Goal: Information Seeking & Learning: Learn about a topic

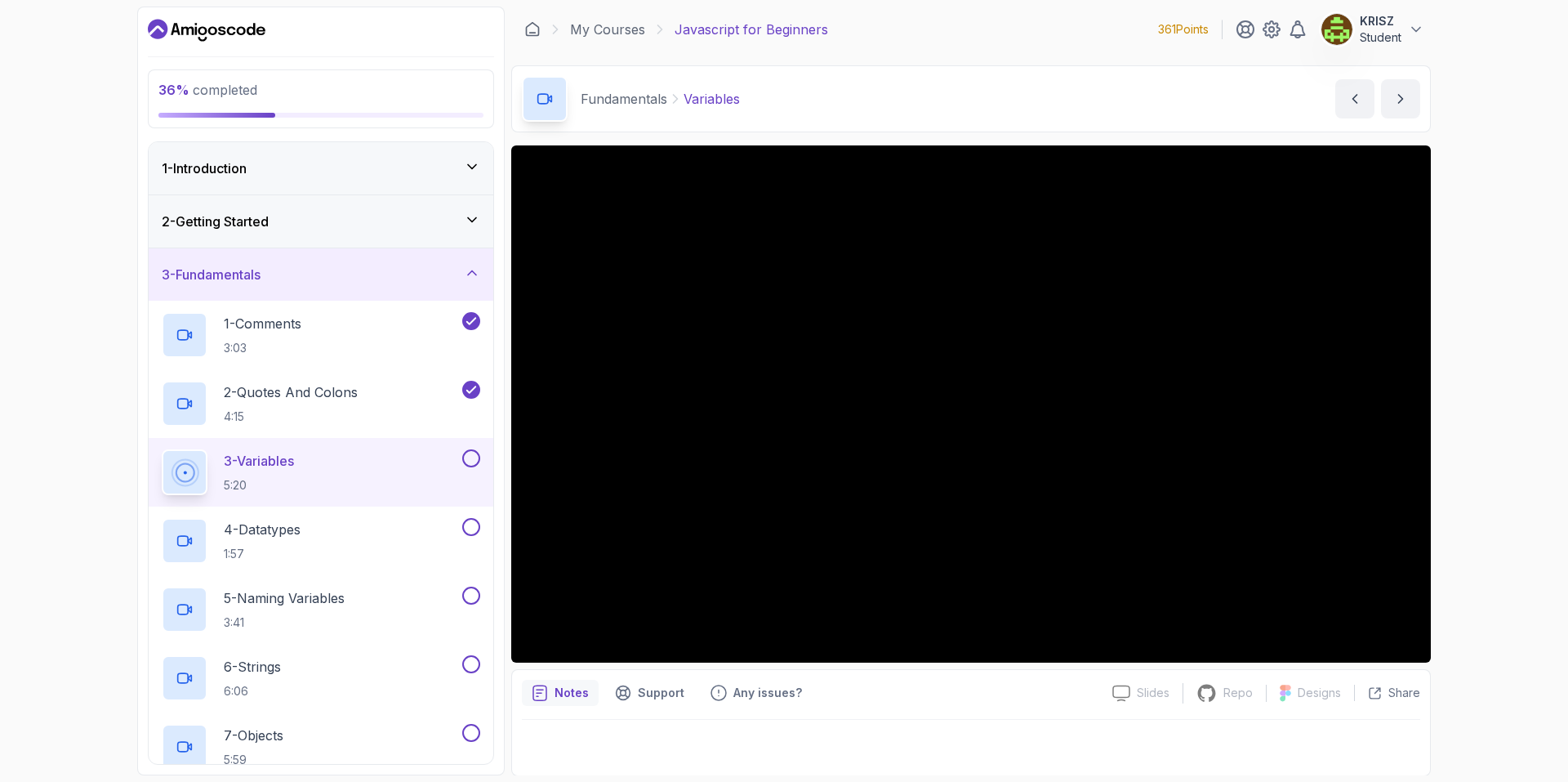
scroll to position [1, 0]
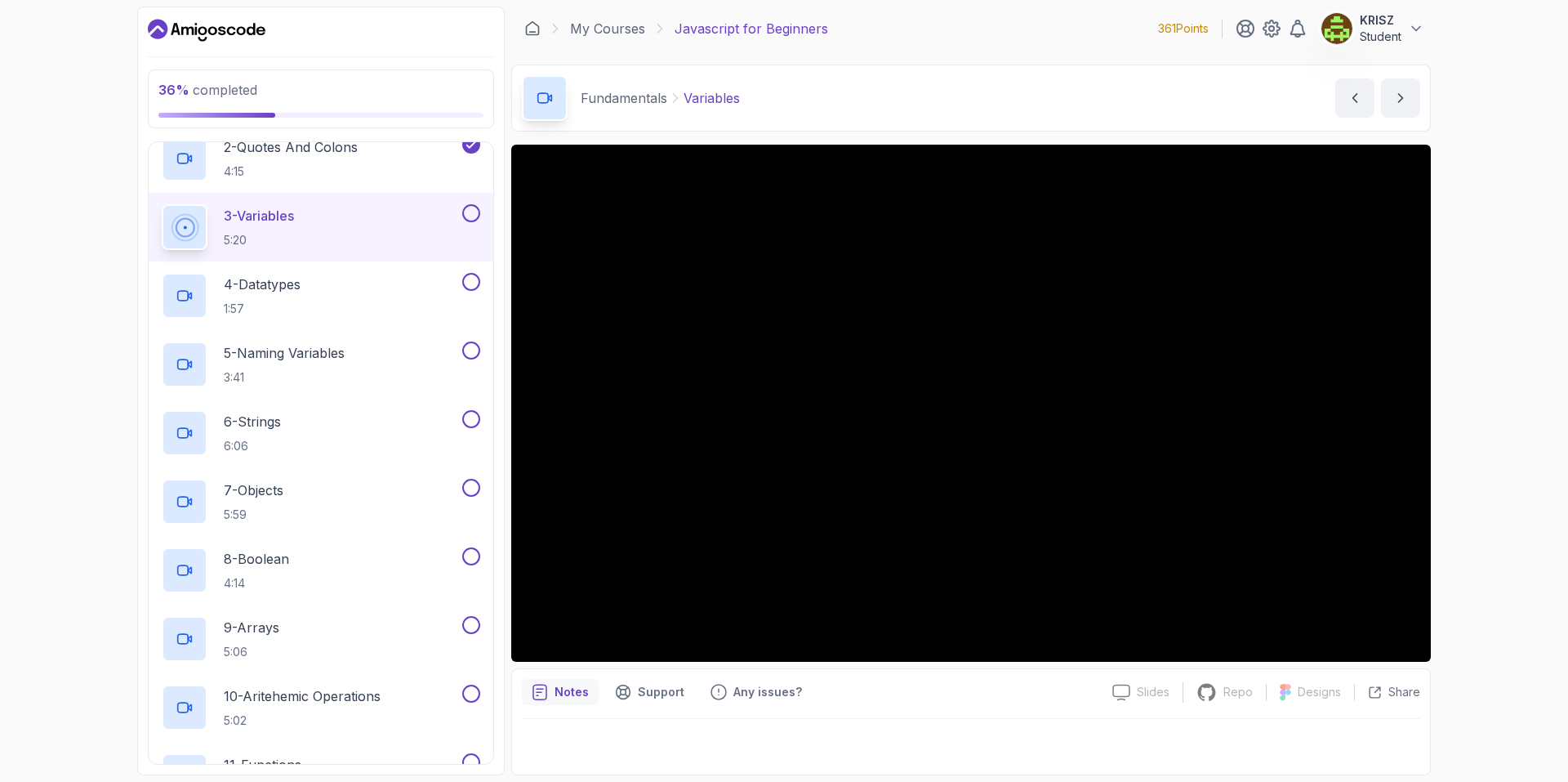
click at [1510, 540] on div "36 % completed 1 - Introduction 2 - Getting Started 3 - Fundamentals 1 - Commen…" at bounding box center [784, 391] width 1568 height 782
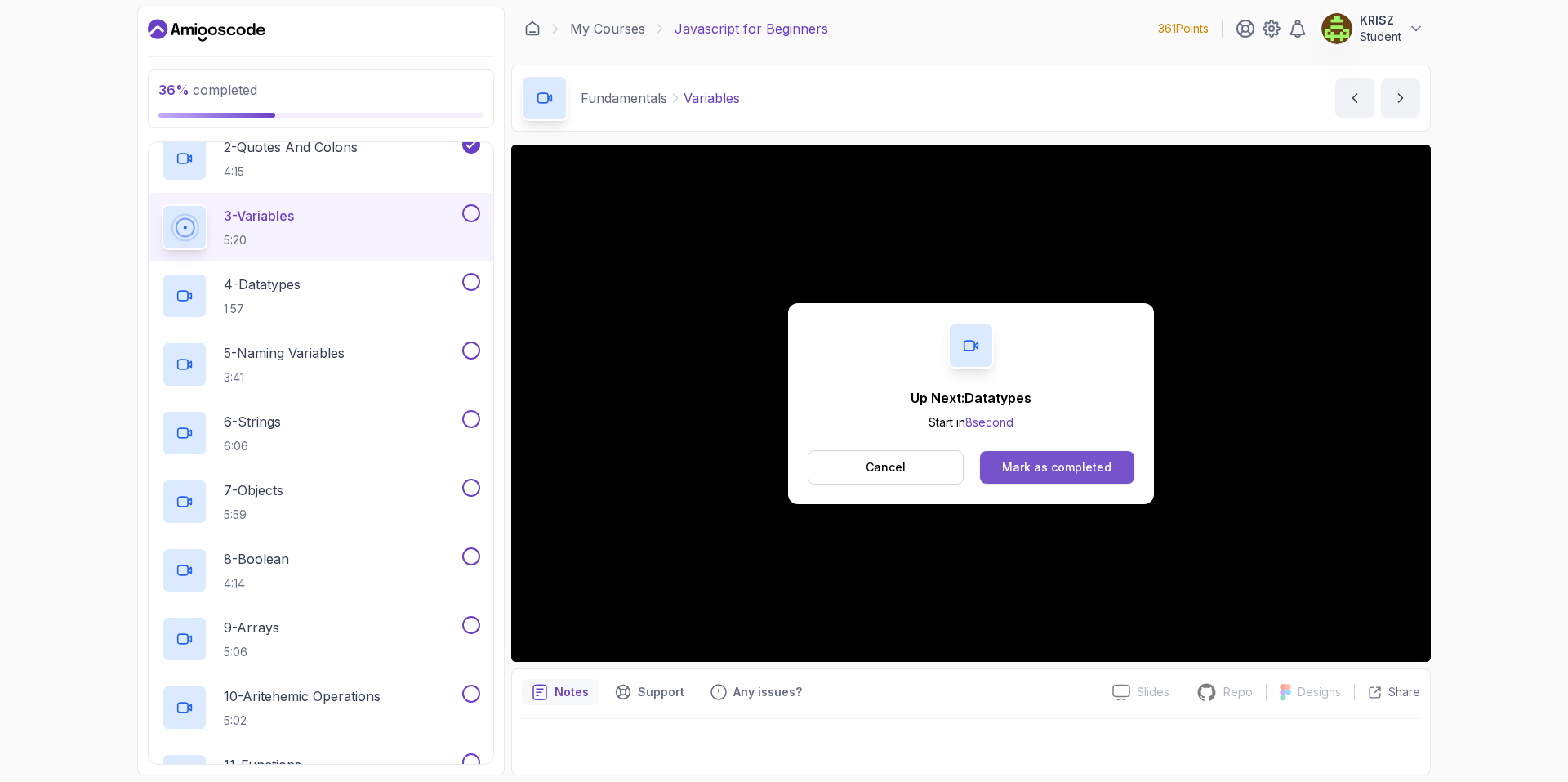
click at [1063, 456] on button "Mark as completed" at bounding box center [1057, 467] width 154 height 32
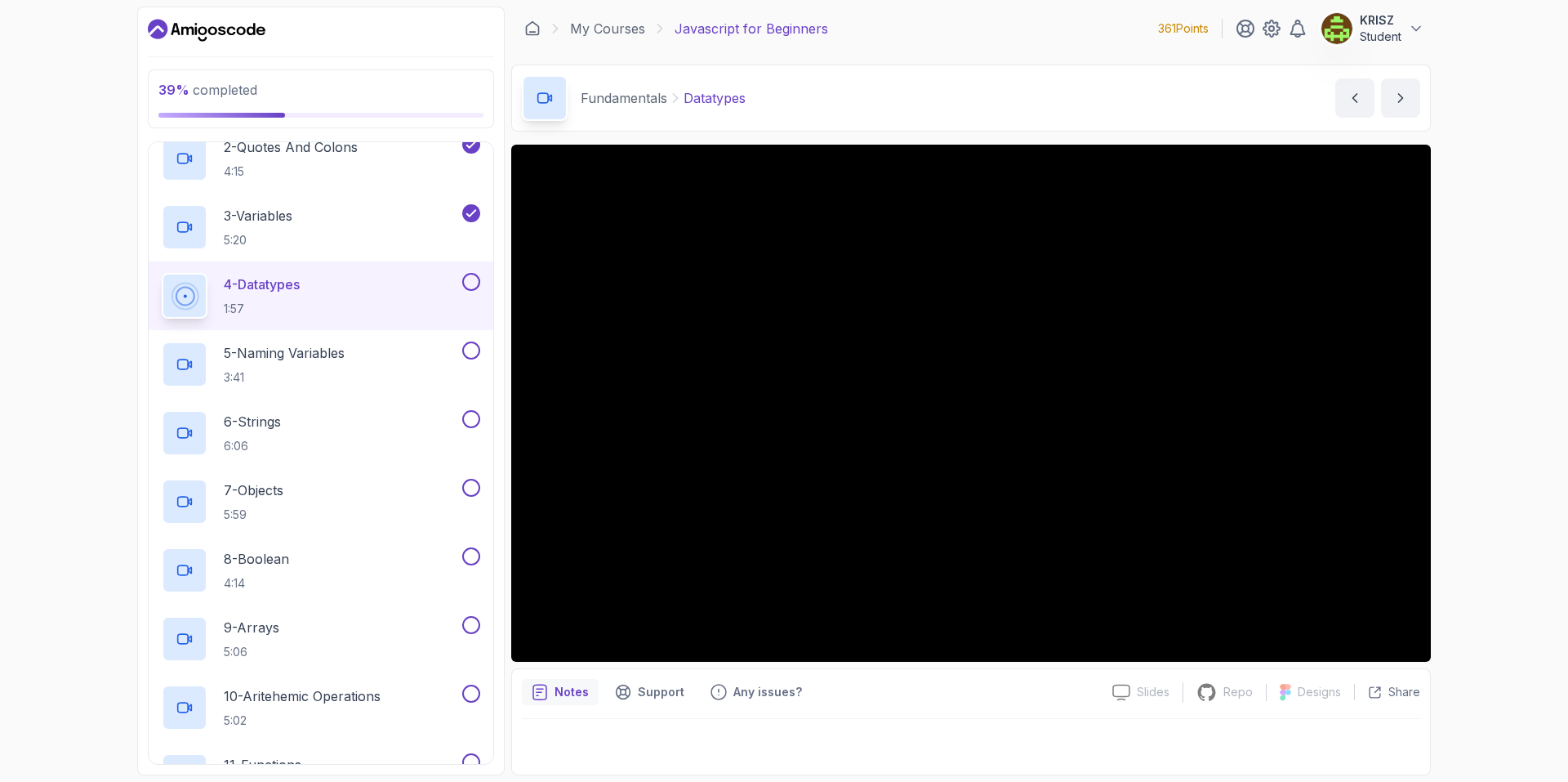
click at [469, 287] on button at bounding box center [471, 282] width 18 height 18
click at [387, 351] on div "5 - Naming Variables 3:41" at bounding box center [310, 364] width 297 height 46
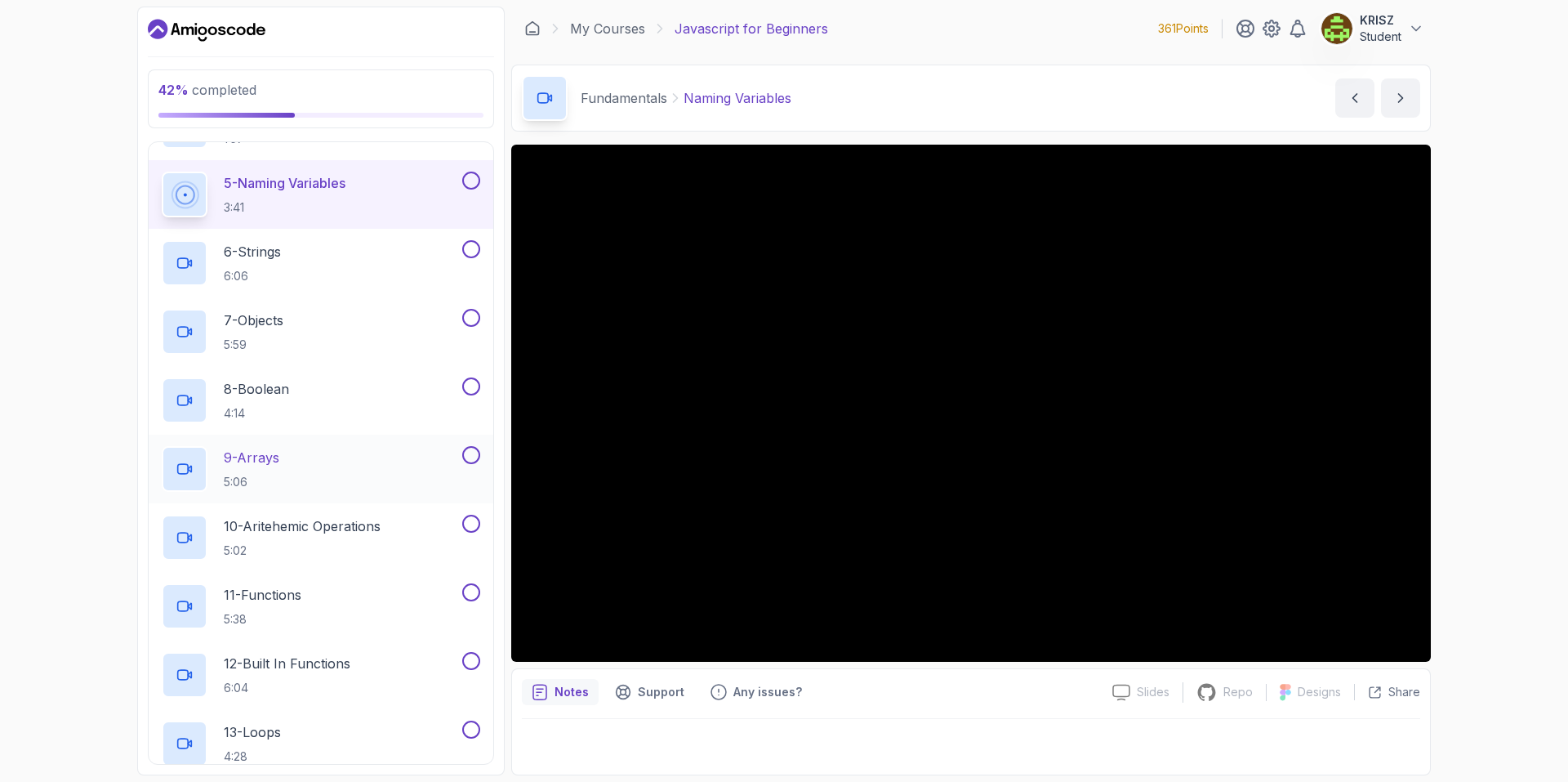
scroll to position [409, 0]
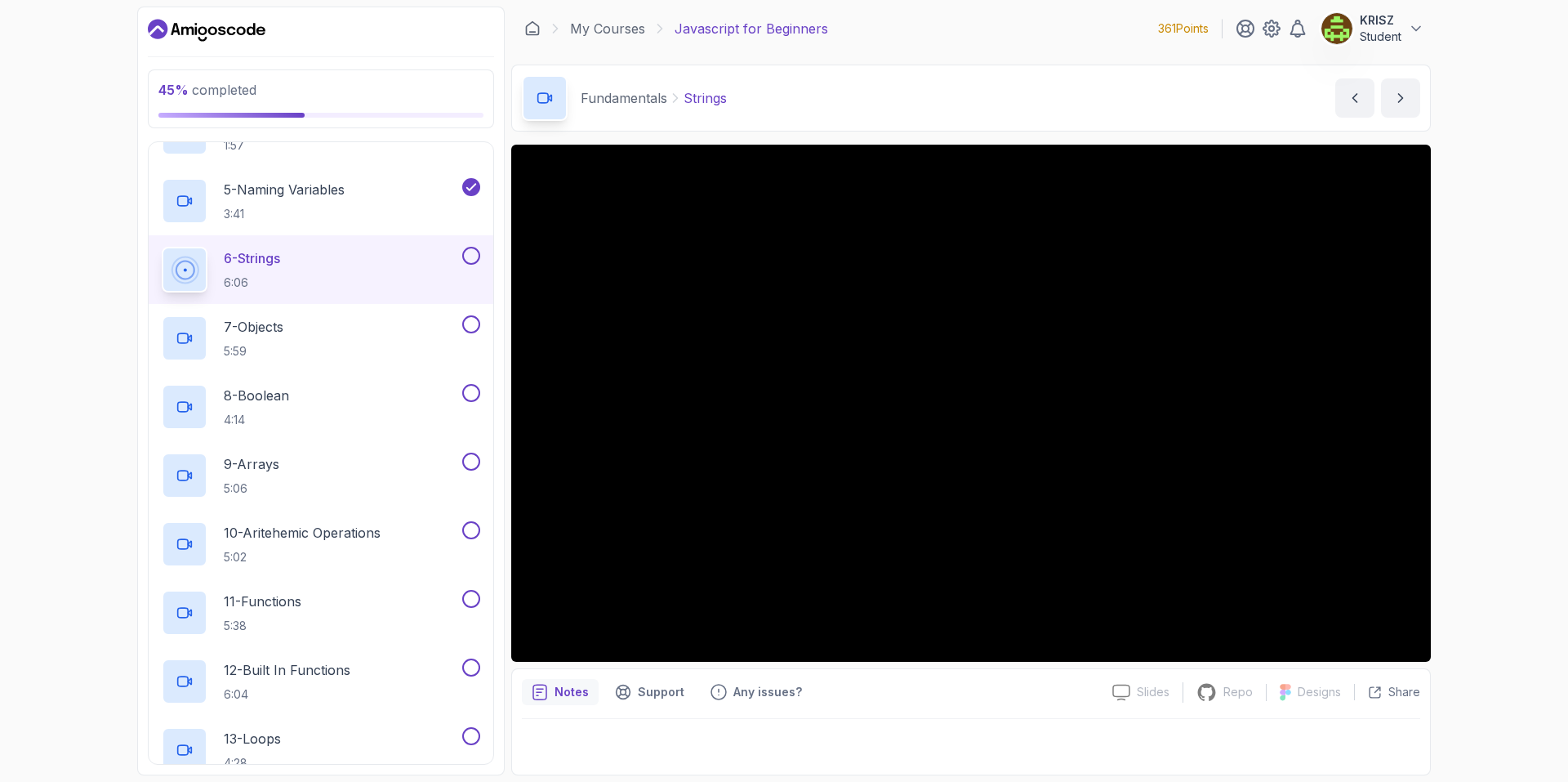
click at [473, 252] on button at bounding box center [471, 256] width 18 height 18
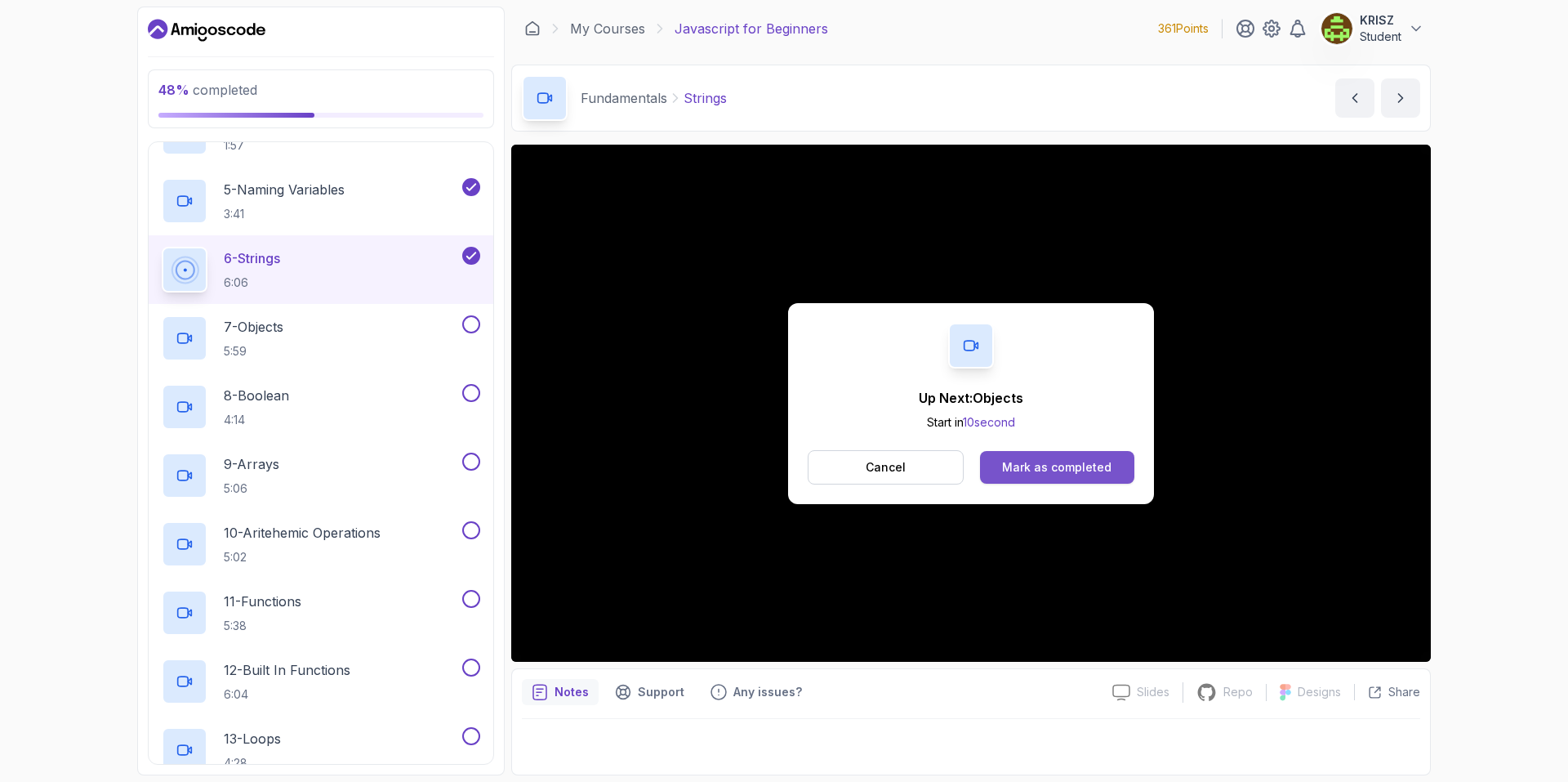
click at [1075, 469] on div "Mark as completed" at bounding box center [1057, 467] width 109 height 16
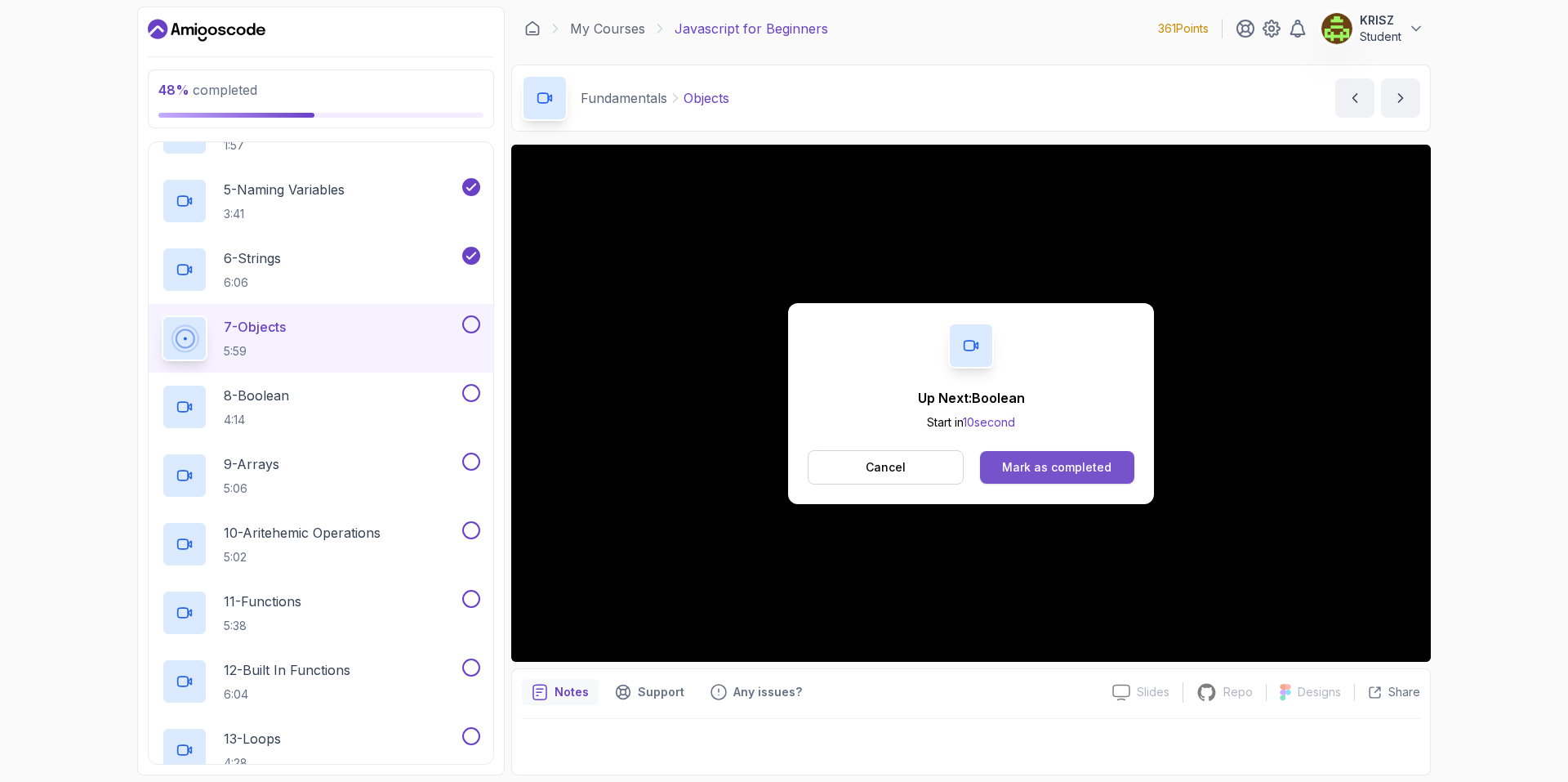
click at [1000, 467] on button "Mark as completed" at bounding box center [1057, 467] width 154 height 32
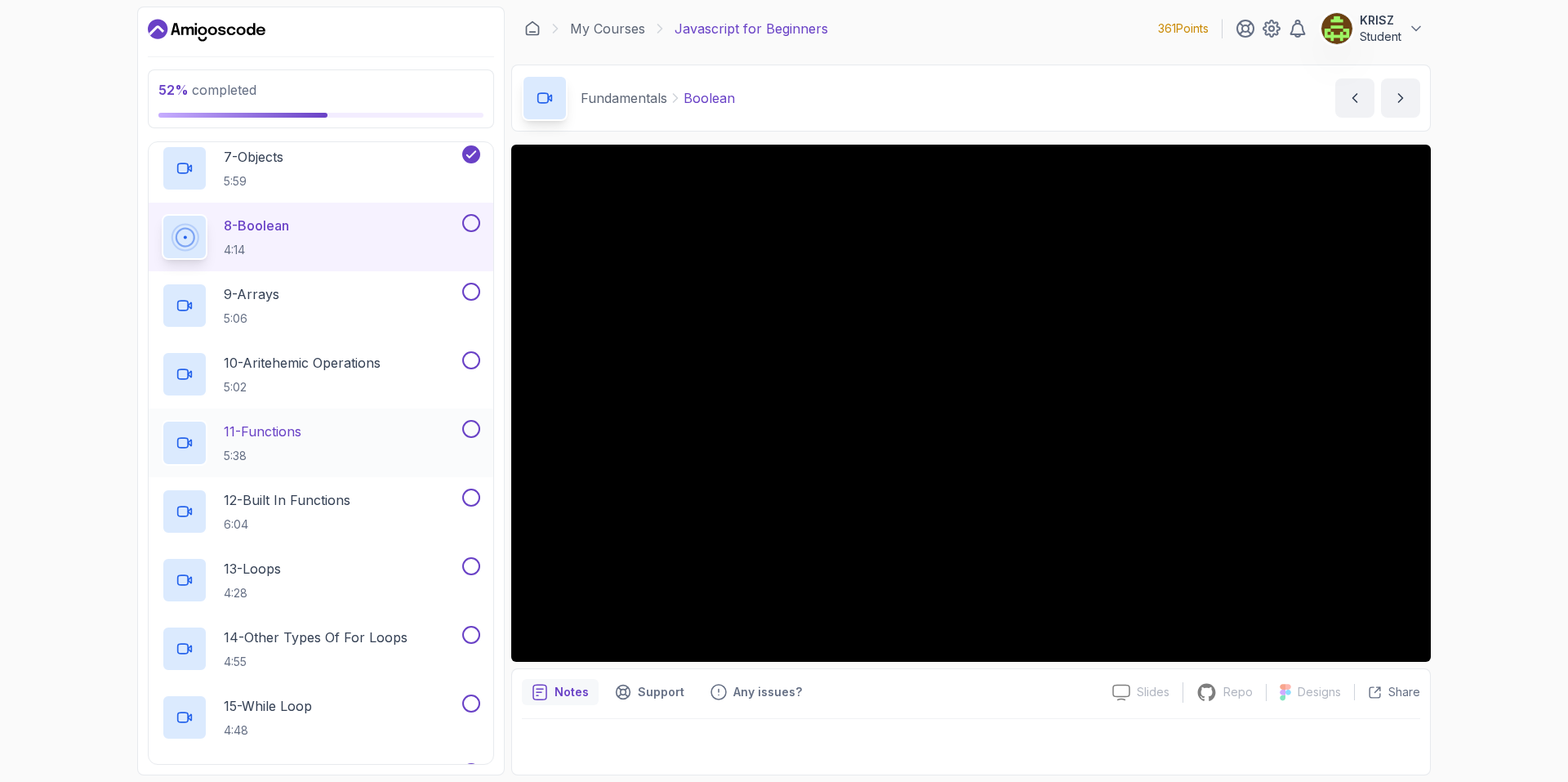
scroll to position [572, 0]
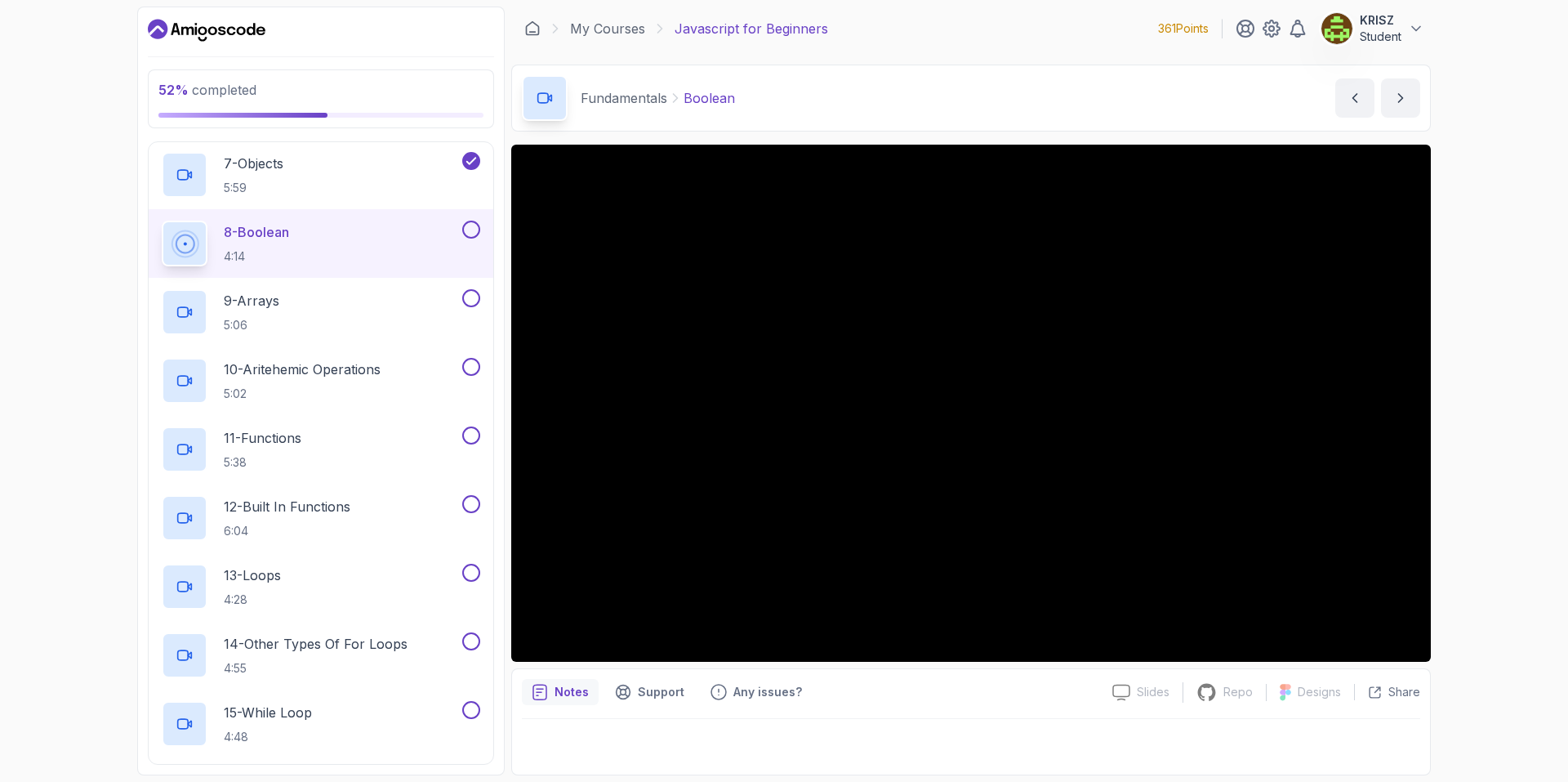
drag, startPoint x: 468, startPoint y: 229, endPoint x: 451, endPoint y: 258, distance: 33.6
click at [468, 231] on button at bounding box center [471, 230] width 18 height 18
click at [353, 294] on div "9 - Arrays 5:06" at bounding box center [310, 312] width 297 height 46
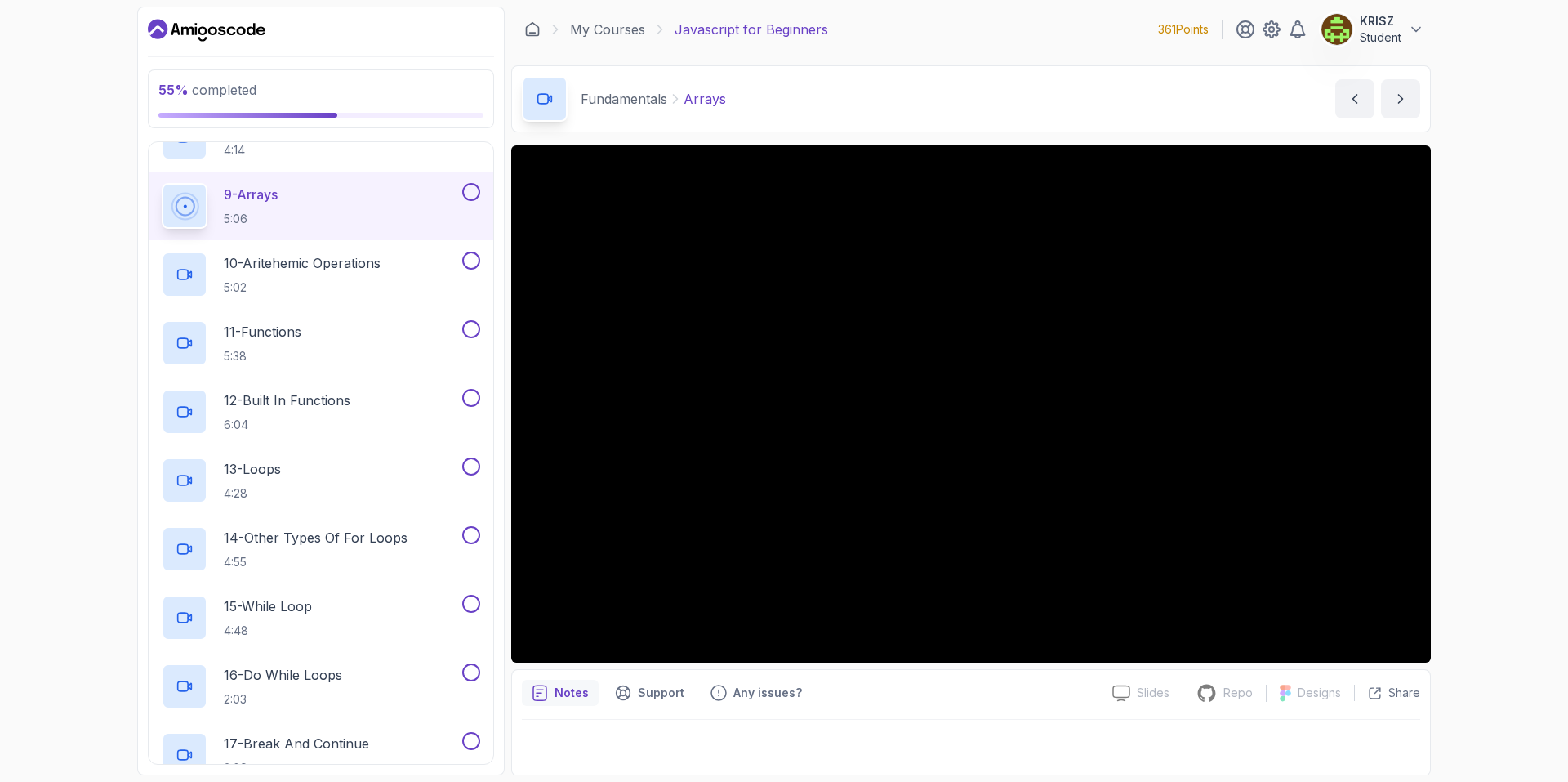
click at [481, 183] on div "9 - Arrays 5:06" at bounding box center [321, 206] width 345 height 68
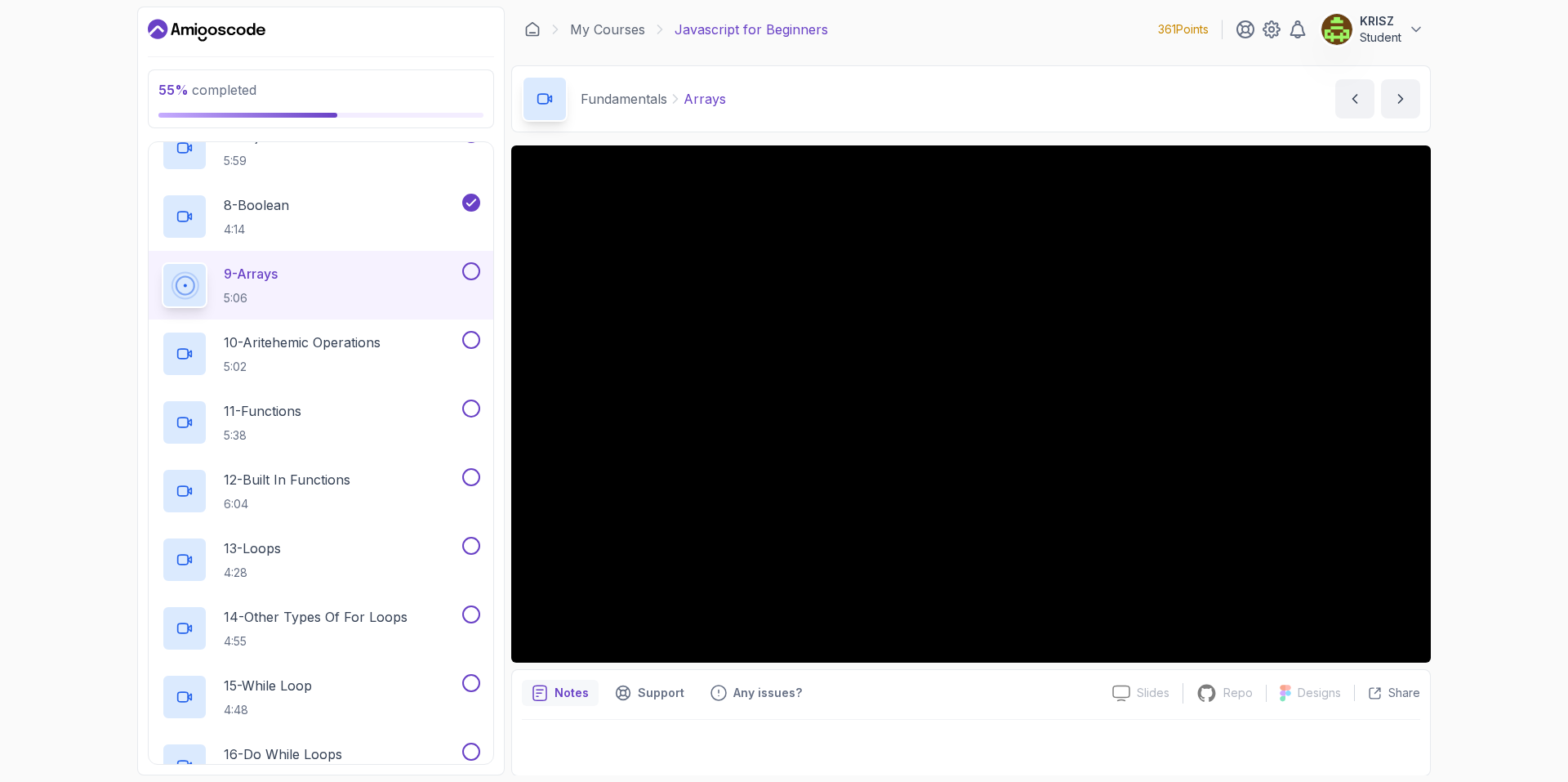
scroll to position [596, 0]
click at [339, 294] on div "9 - Arrays 5:06" at bounding box center [310, 287] width 297 height 46
click at [477, 273] on button at bounding box center [471, 274] width 18 height 18
click at [418, 344] on div "10 - Aritehemic Operations 5:02" at bounding box center [310, 356] width 297 height 46
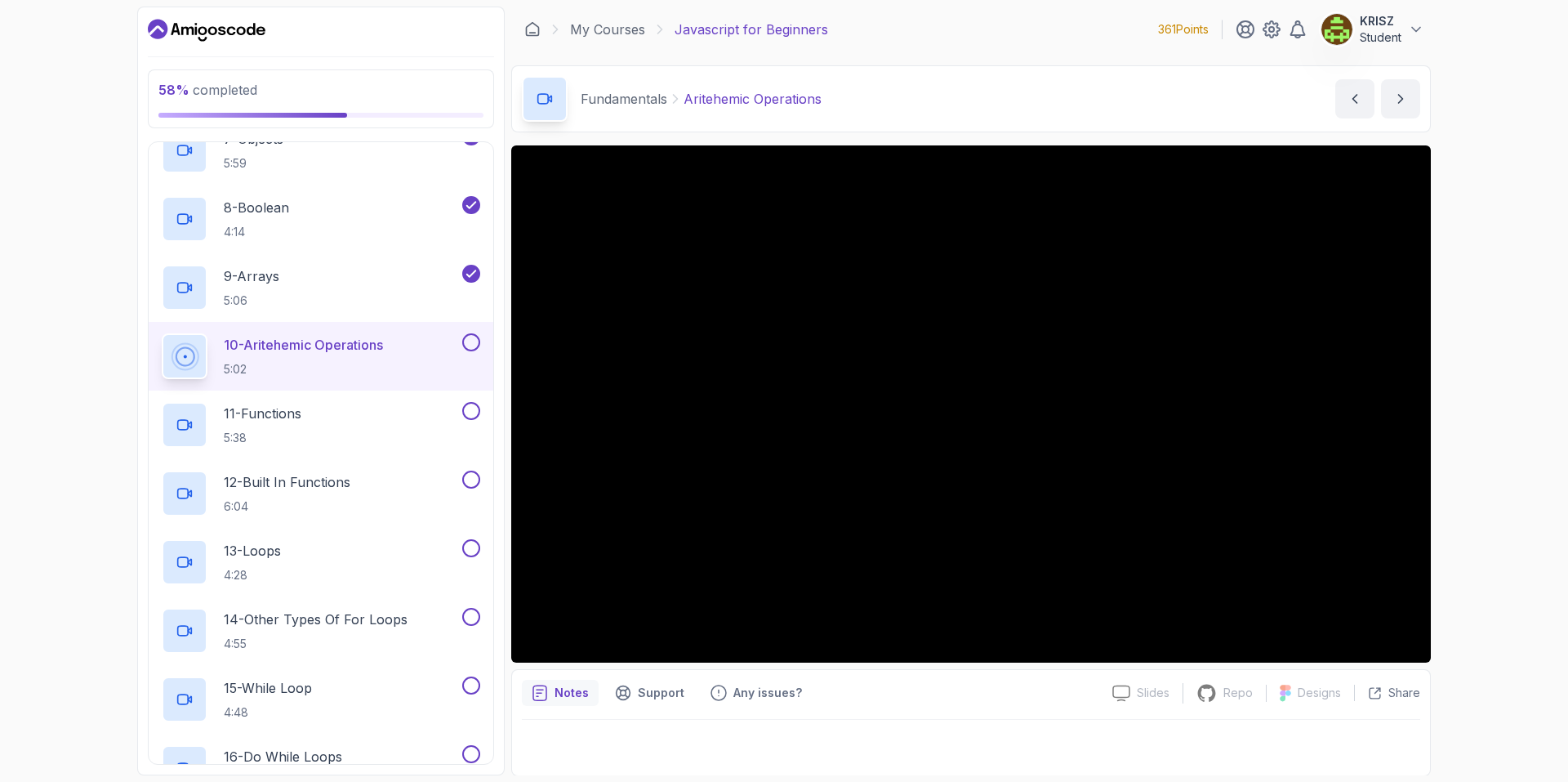
click at [467, 340] on button at bounding box center [471, 342] width 18 height 18
click at [369, 395] on div "11 - Functions 5:38" at bounding box center [321, 425] width 345 height 68
click at [383, 404] on div "11 - Functions 5:38" at bounding box center [310, 425] width 297 height 46
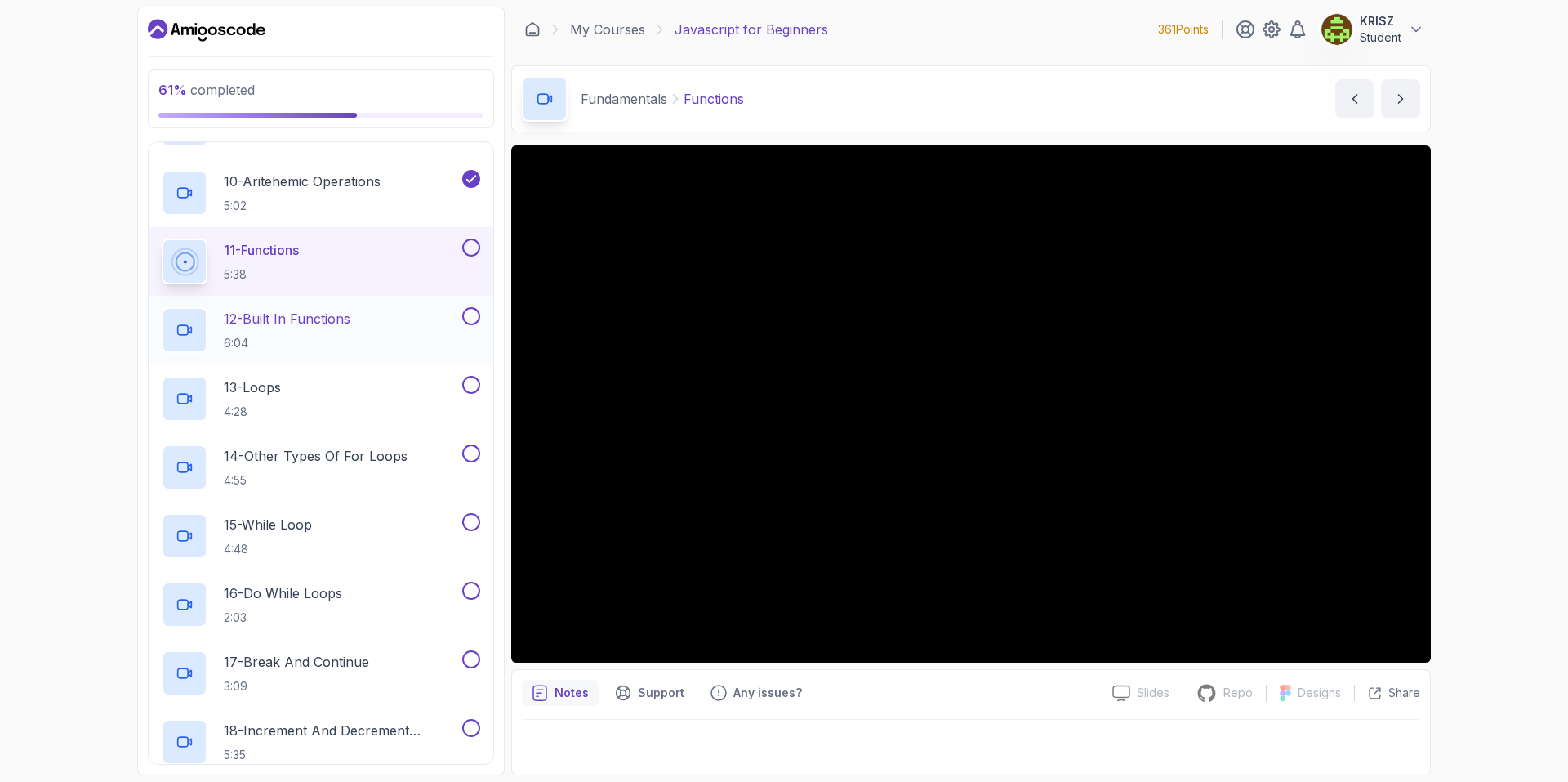
scroll to position [841, 0]
